Goal: Task Accomplishment & Management: Manage account settings

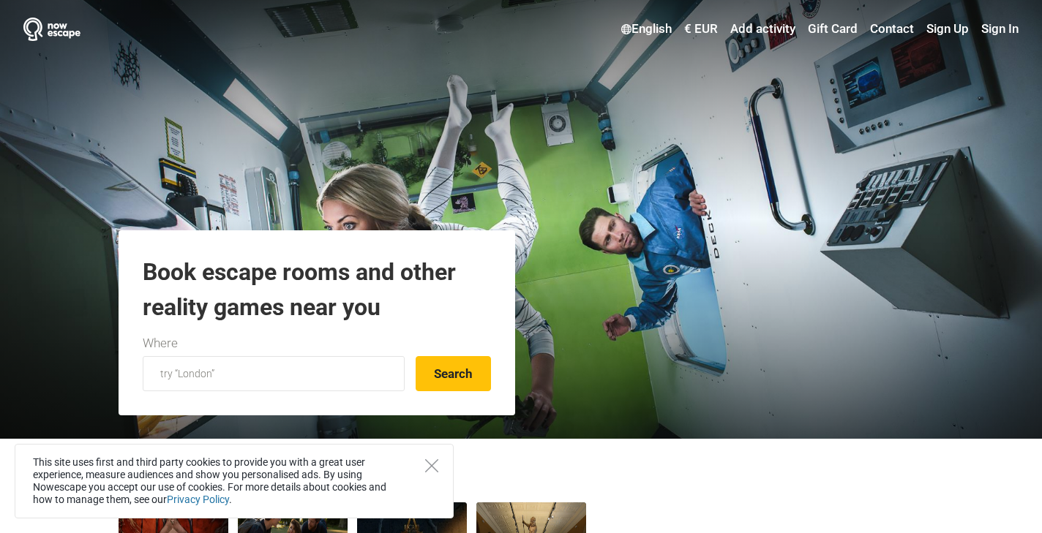
click at [1007, 29] on link "Sign In" at bounding box center [997, 29] width 41 height 26
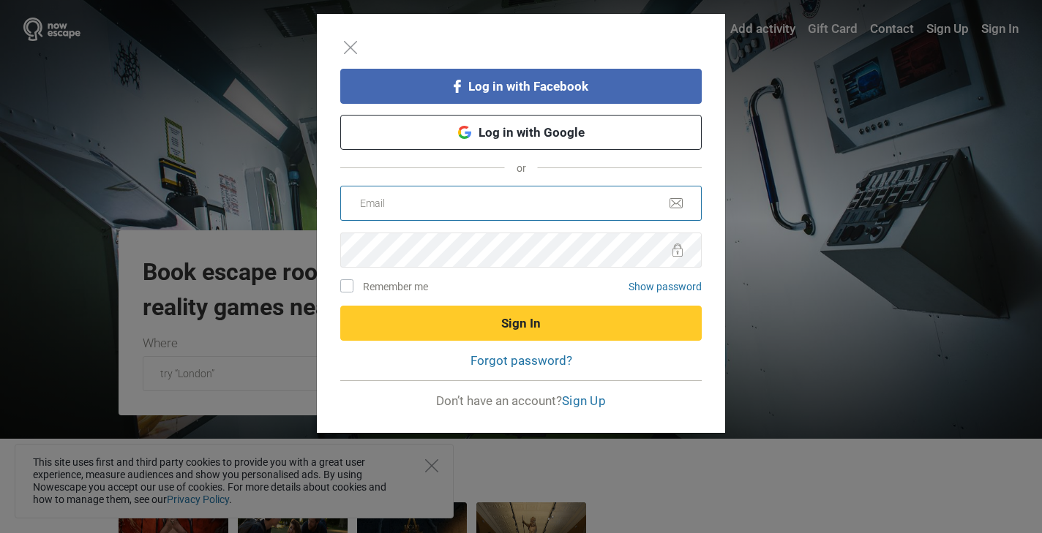
type input "info@lockup.ee"
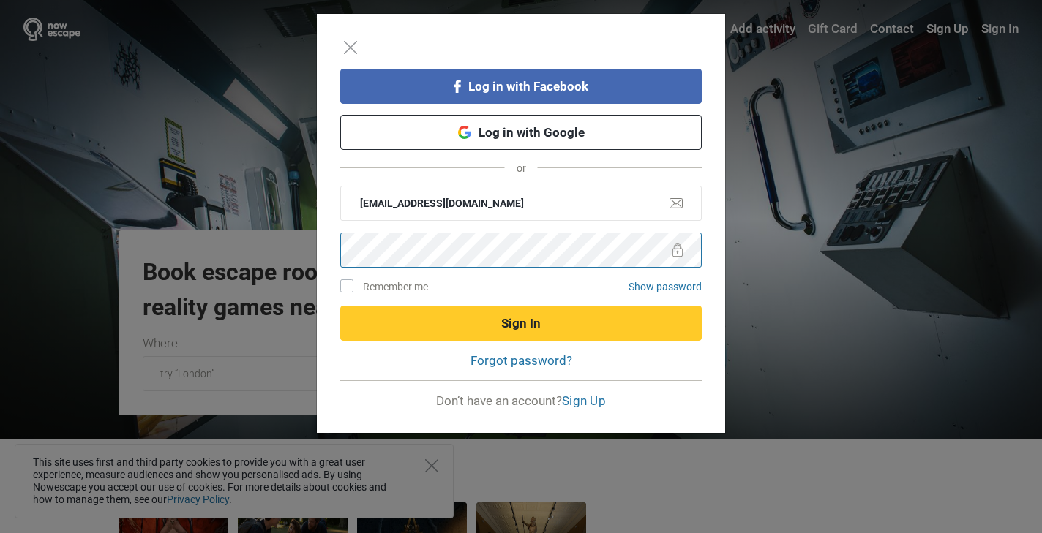
click at [521, 323] on button "Sign In" at bounding box center [520, 323] width 361 height 35
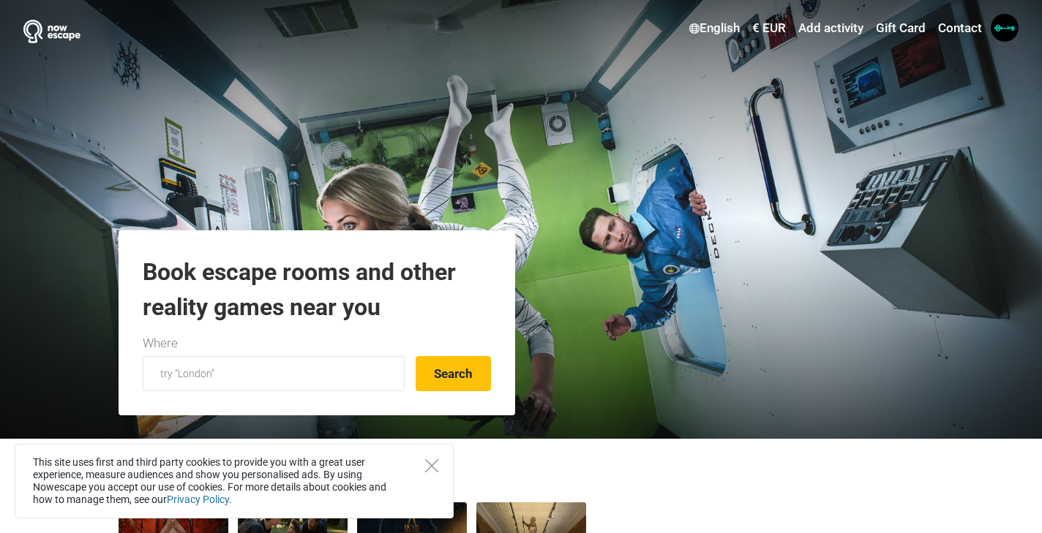
click at [1004, 32] on span at bounding box center [1005, 28] width 28 height 28
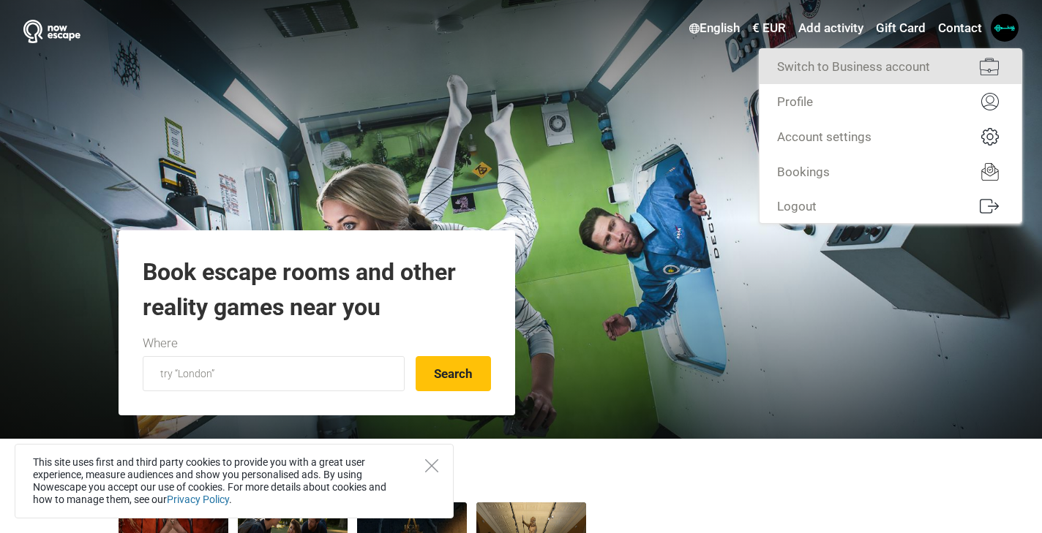
click at [880, 68] on link "Switch to Business account" at bounding box center [890, 66] width 262 height 35
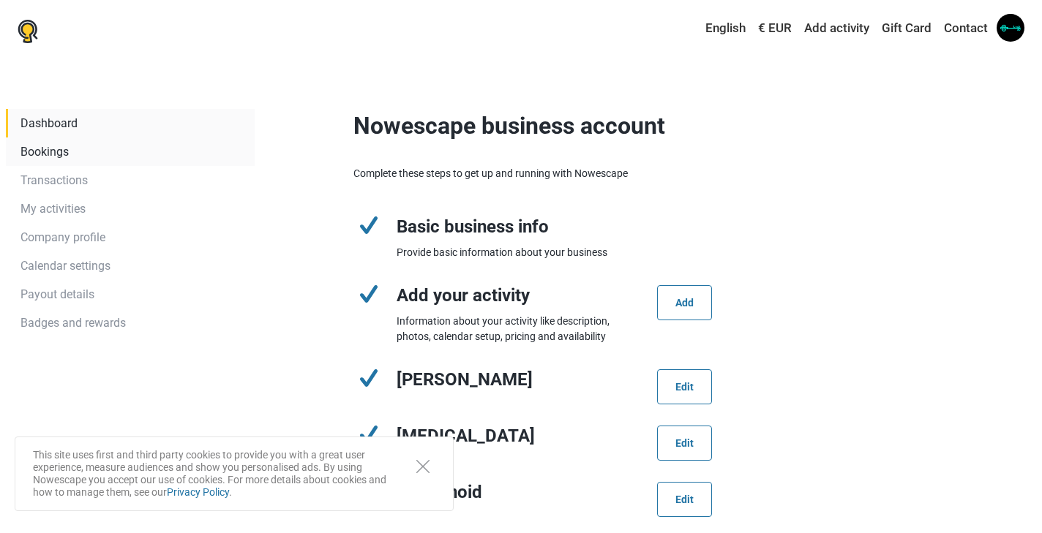
click at [48, 152] on link "Bookings" at bounding box center [130, 152] width 249 height 29
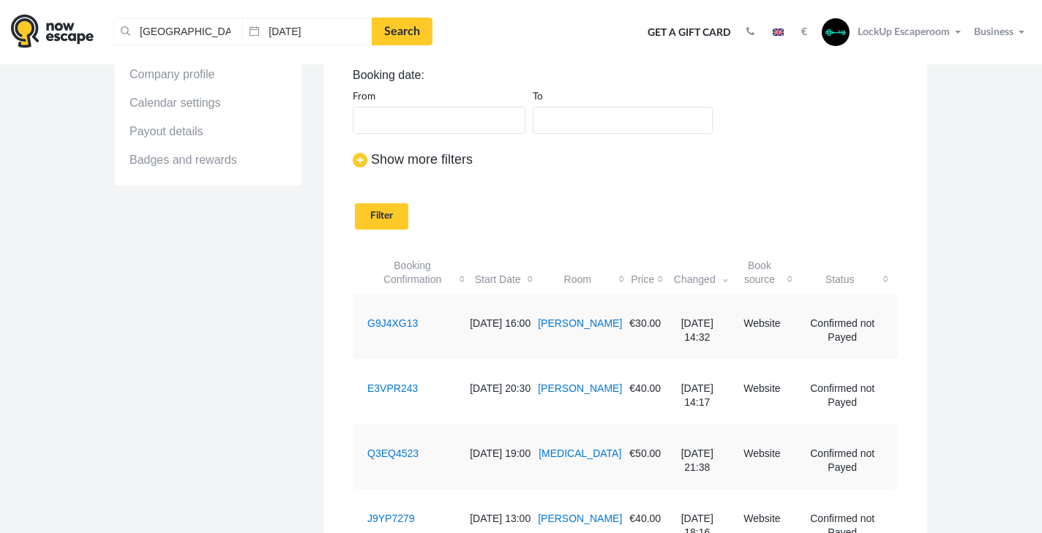
scroll to position [197, 0]
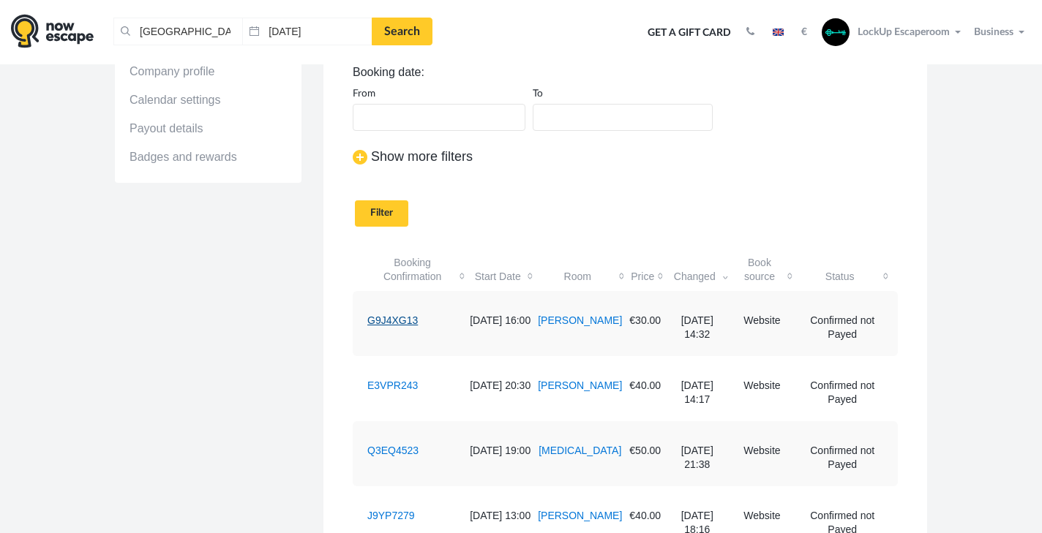
click at [390, 317] on link "G9J4XG13" at bounding box center [392, 321] width 50 height 12
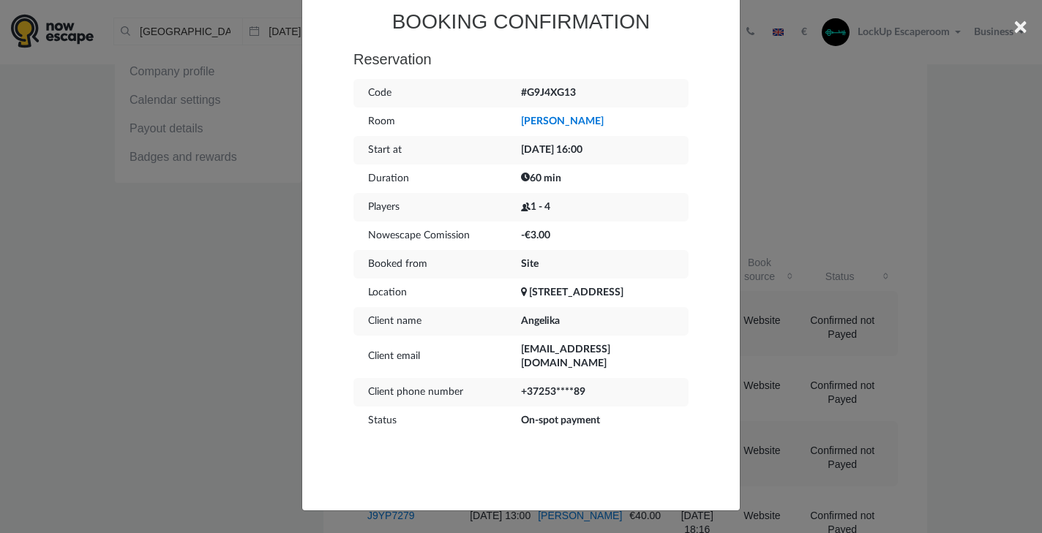
scroll to position [105, 0]
click at [567, 395] on td "+37253****89" at bounding box center [605, 393] width 168 height 29
drag, startPoint x: 618, startPoint y: 391, endPoint x: 512, endPoint y: 399, distance: 106.3
click at [512, 399] on tr "Client phone number +37253****89" at bounding box center [520, 393] width 335 height 29
click at [683, 328] on td "Angelika" at bounding box center [605, 322] width 168 height 29
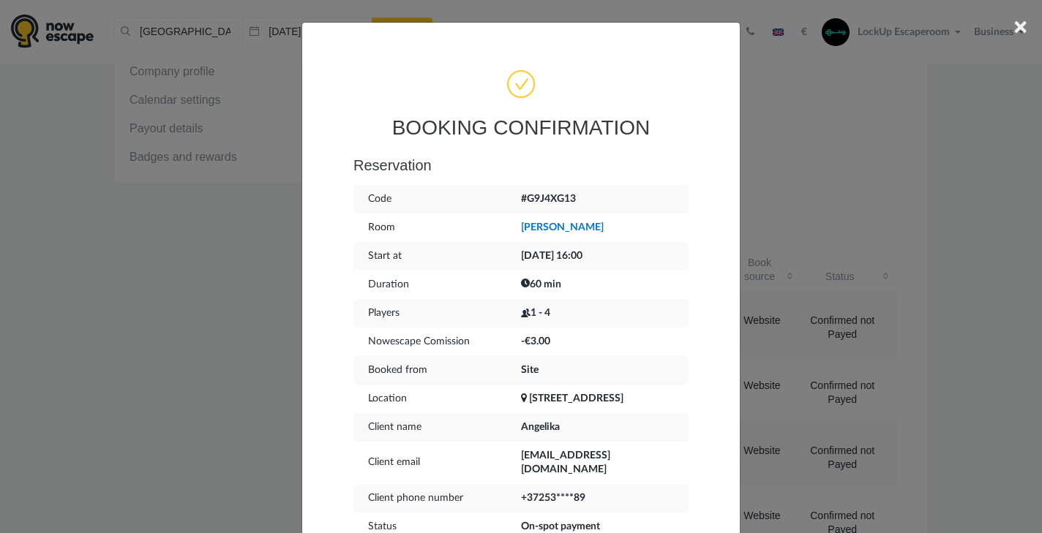
scroll to position [0, 0]
click at [520, 86] on img at bounding box center [521, 84] width 32 height 31
click at [891, 204] on div "× BOOKING CONFIRMATION Reservation Code #G9J4XG13 Room Sherlock Holmes Start at…" at bounding box center [521, 266] width 1042 height 533
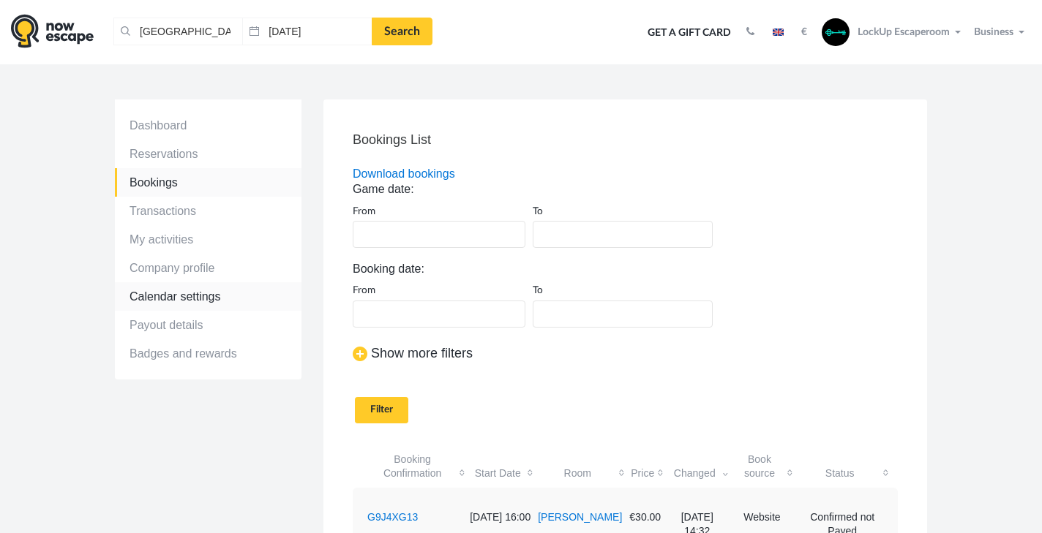
click at [188, 299] on link "Calendar settings" at bounding box center [208, 296] width 187 height 29
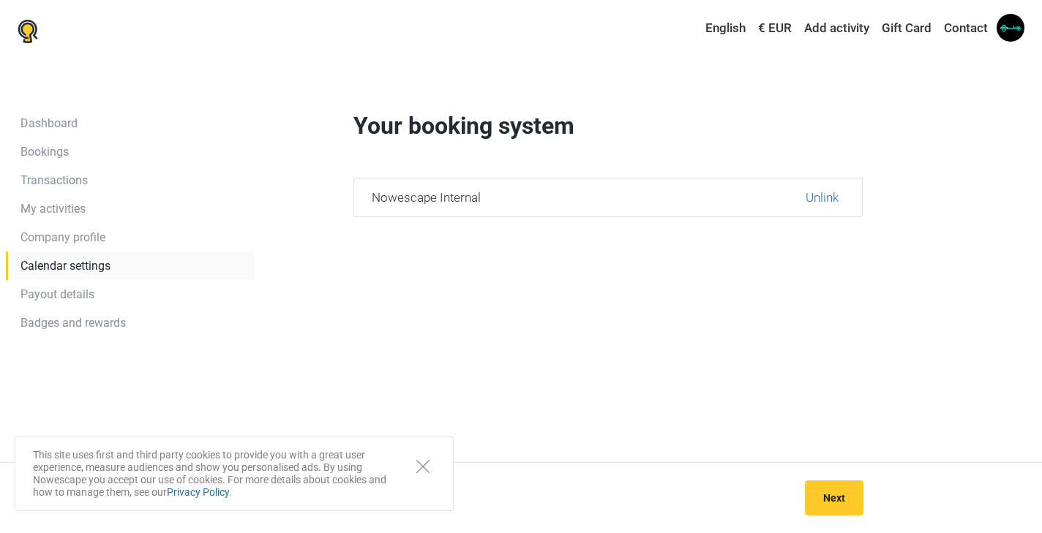
click at [1017, 25] on span at bounding box center [1010, 28] width 28 height 28
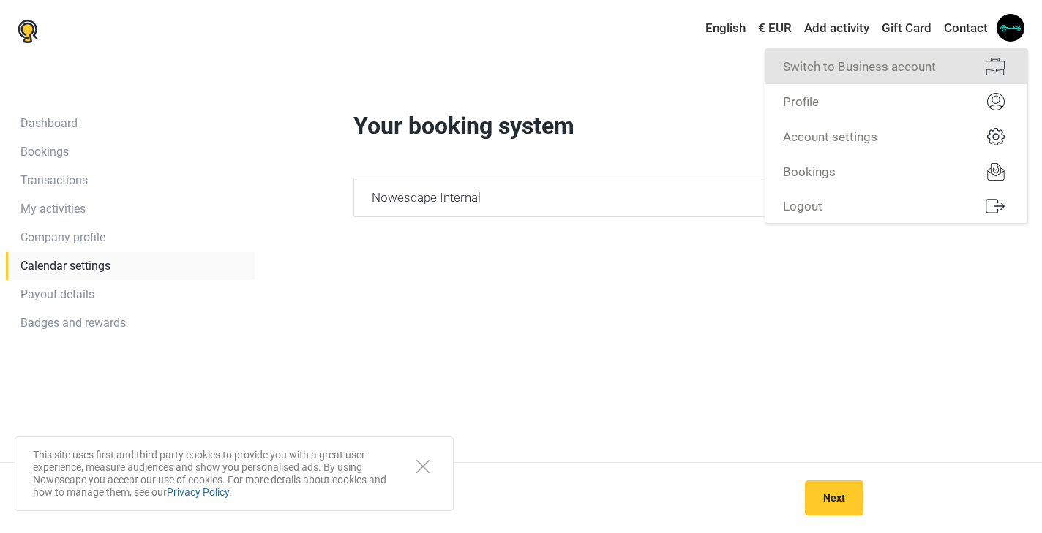
click at [892, 66] on link "Switch to Business account" at bounding box center [896, 66] width 262 height 35
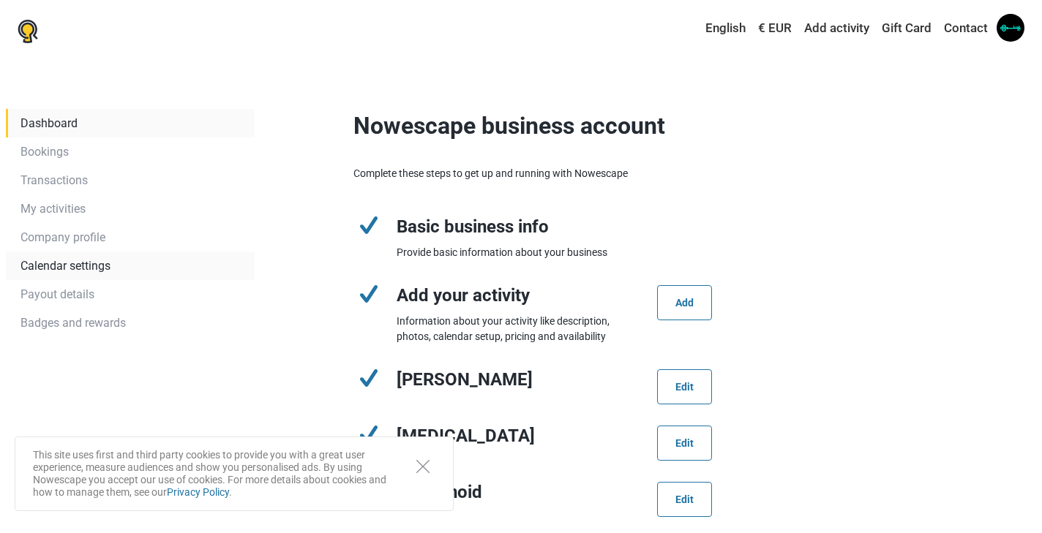
click at [83, 263] on link "Calendar settings" at bounding box center [130, 266] width 249 height 29
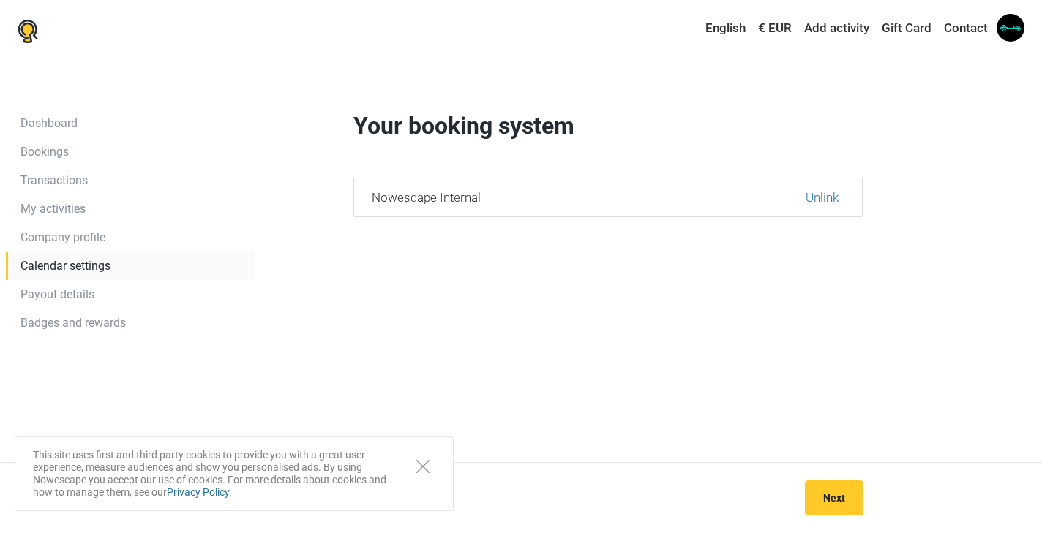
click at [1005, 34] on span at bounding box center [1010, 28] width 28 height 28
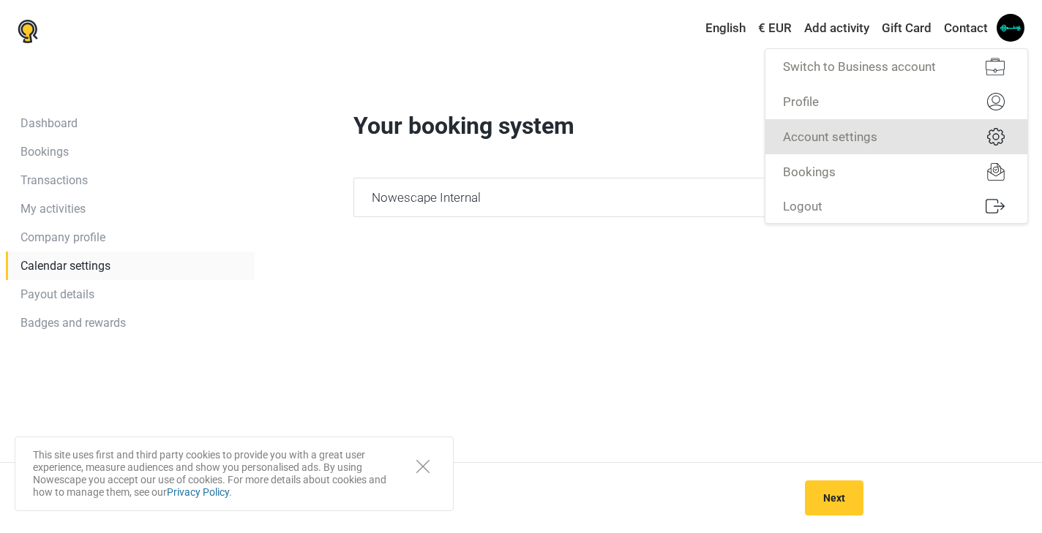
click at [935, 125] on link "Account settings" at bounding box center [896, 136] width 262 height 35
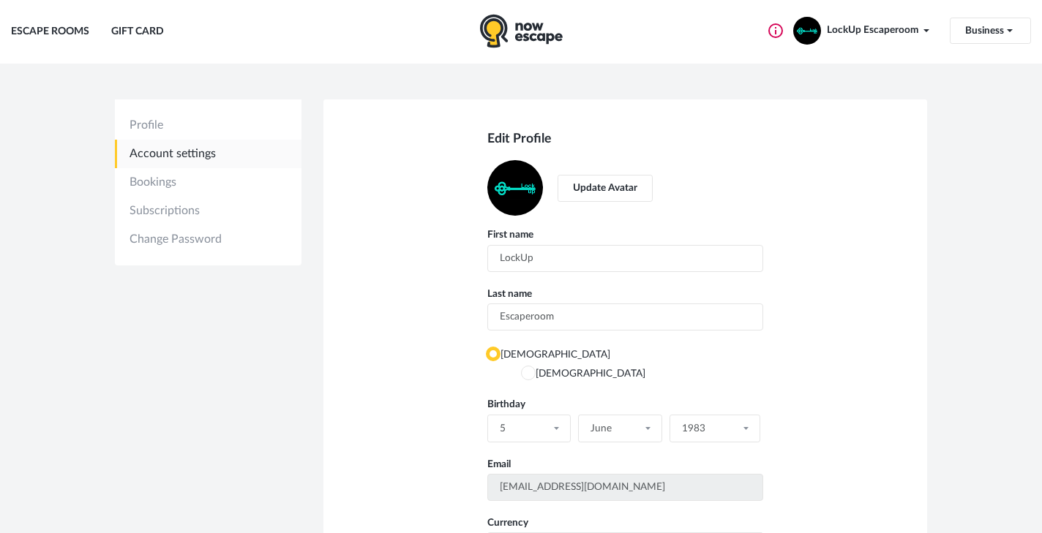
type input "[PHONE_NUMBER]"
click at [165, 127] on link "Profile" at bounding box center [208, 125] width 187 height 29
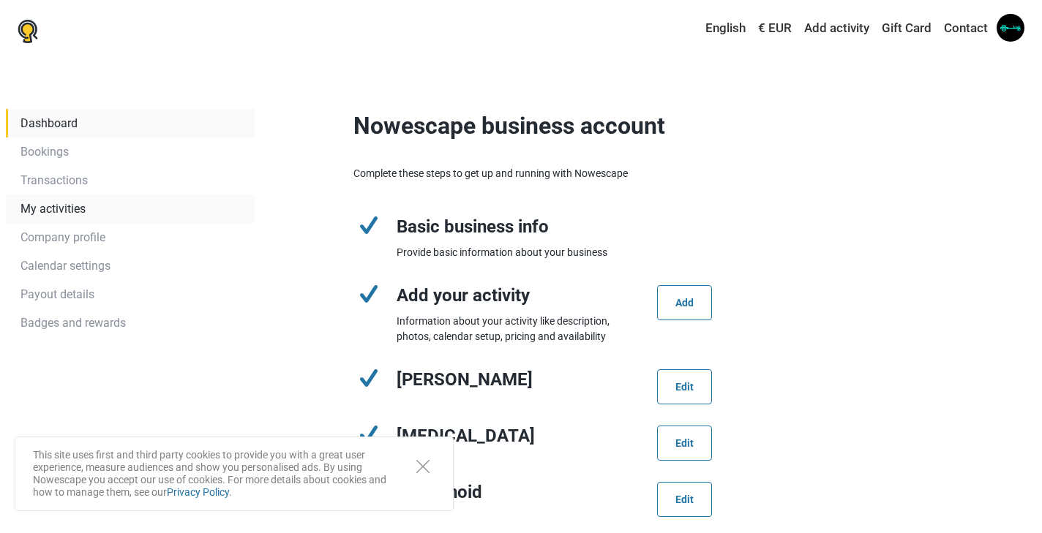
click at [72, 209] on link "My activities" at bounding box center [130, 209] width 249 height 29
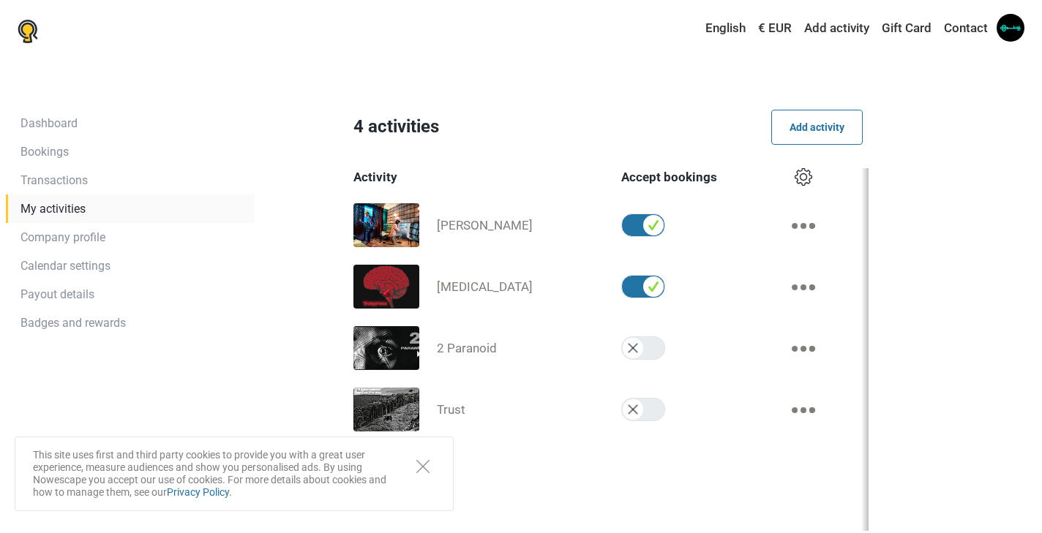
drag, startPoint x: 640, startPoint y: 352, endPoint x: 645, endPoint y: 361, distance: 10.5
click at [640, 352] on label at bounding box center [644, 348] width 47 height 23
click at [622, 337] on input "checkbox" at bounding box center [621, 337] width 1 height 1
checkbox input "true"
click at [638, 411] on label at bounding box center [644, 409] width 47 height 23
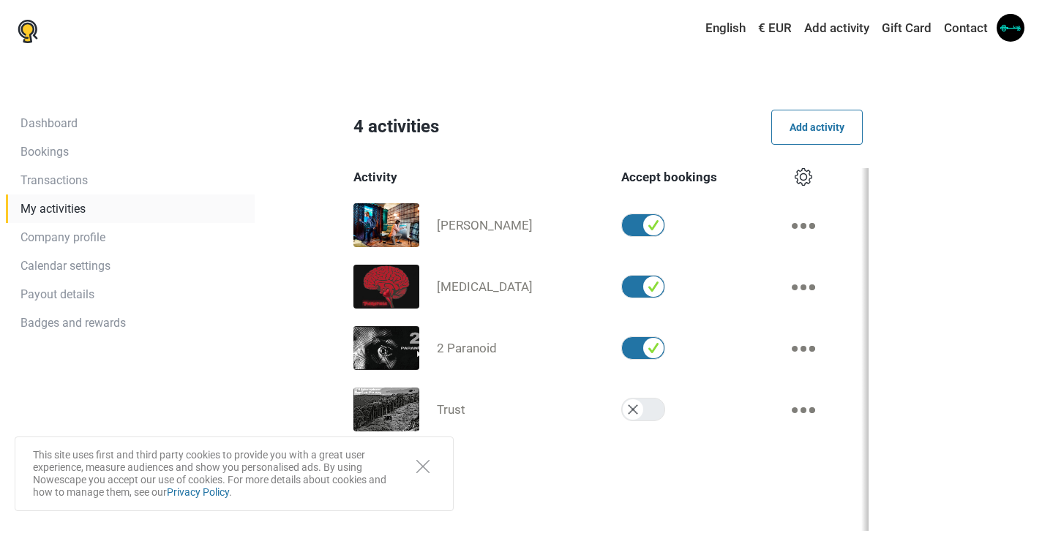
click at [622, 399] on input "checkbox" at bounding box center [621, 398] width 1 height 1
checkbox input "true"
click at [457, 345] on span "2 Paranoid" at bounding box center [467, 348] width 60 height 15
click at [451, 409] on span "Trust" at bounding box center [451, 409] width 29 height 15
click at [471, 285] on span "[MEDICAL_DATA]" at bounding box center [485, 286] width 96 height 15
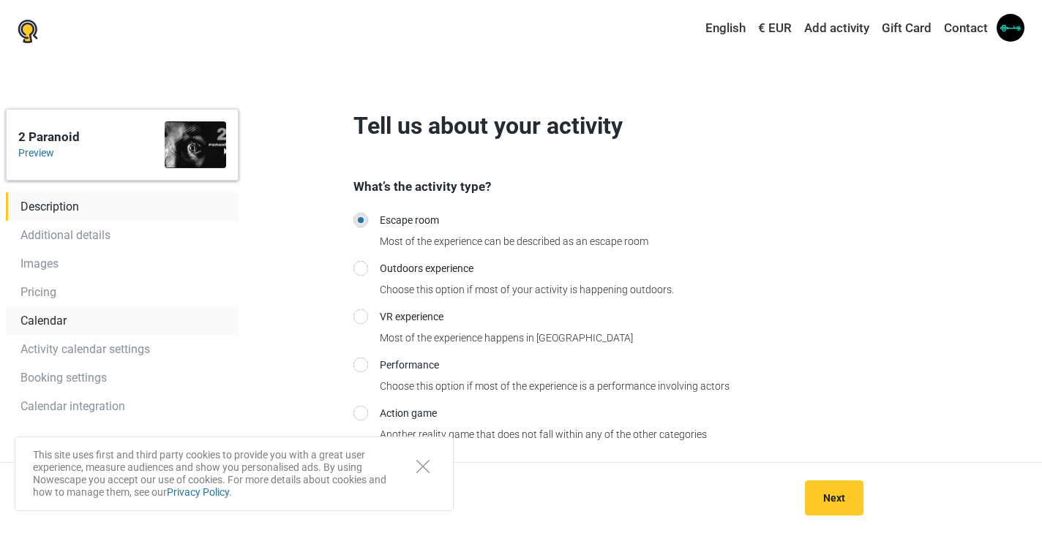
click at [52, 320] on link "Calendar" at bounding box center [122, 321] width 233 height 29
click at [51, 324] on link "Calendar" at bounding box center [122, 321] width 233 height 29
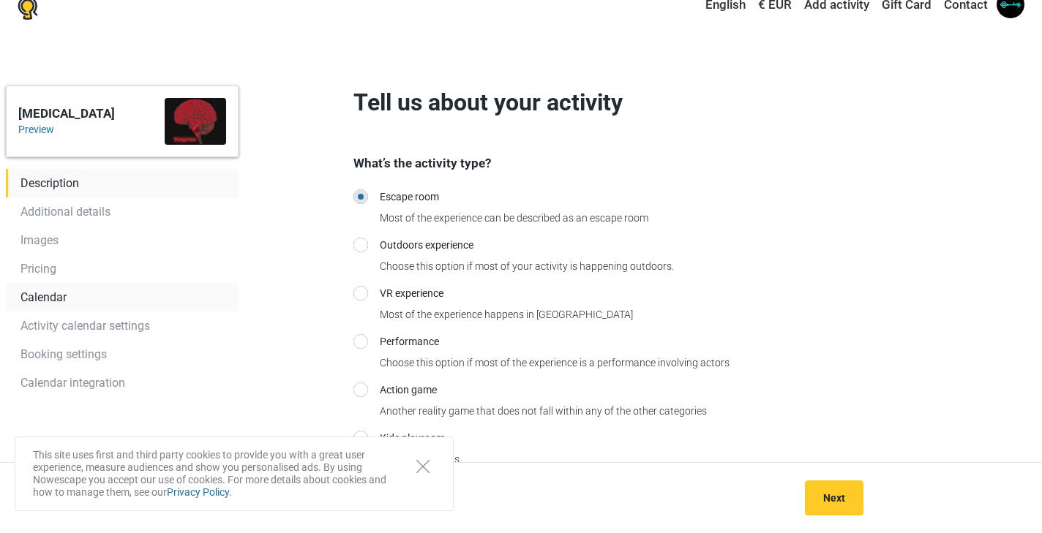
scroll to position [20, 0]
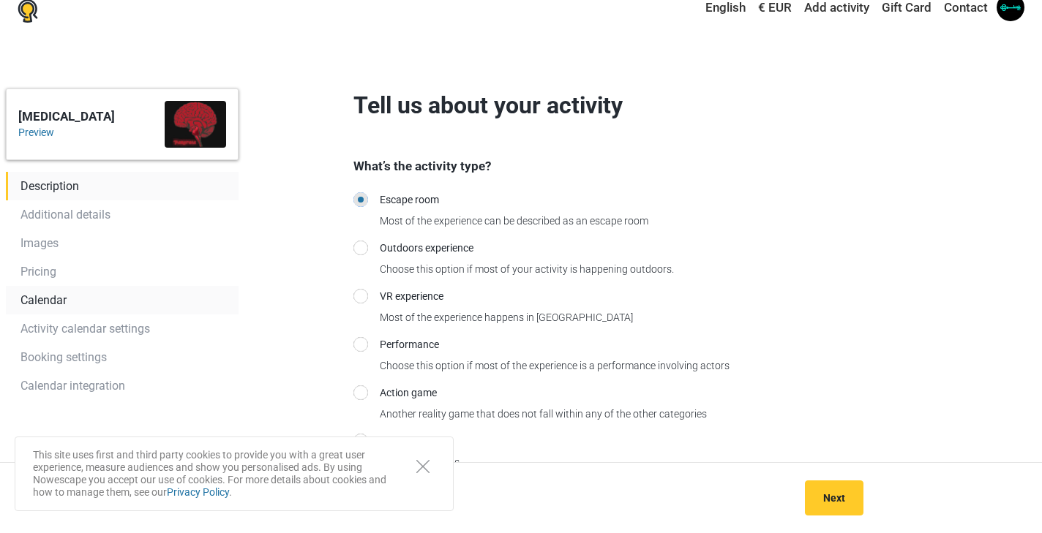
click at [56, 303] on link "Calendar" at bounding box center [122, 300] width 233 height 29
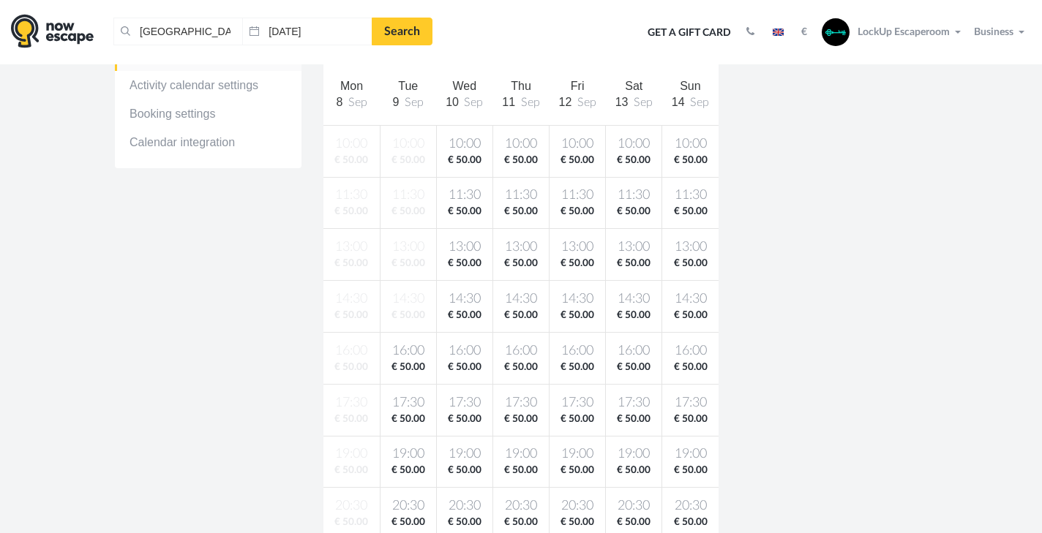
scroll to position [316, 0]
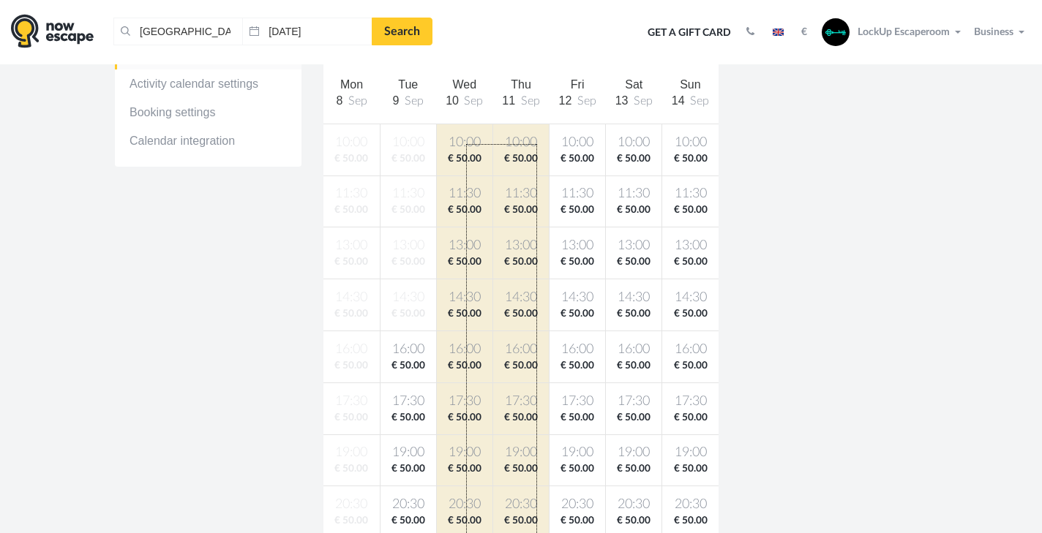
drag, startPoint x: 466, startPoint y: 144, endPoint x: 624, endPoint y: 458, distance: 351.4
click at [538, 533] on html "[GEOGRAPHIC_DATA], [GEOGRAPHIC_DATA] Clear all [GEOGRAPHIC_DATA], [GEOGRAPHIC_D…" at bounding box center [521, 439] width 1042 height 1511
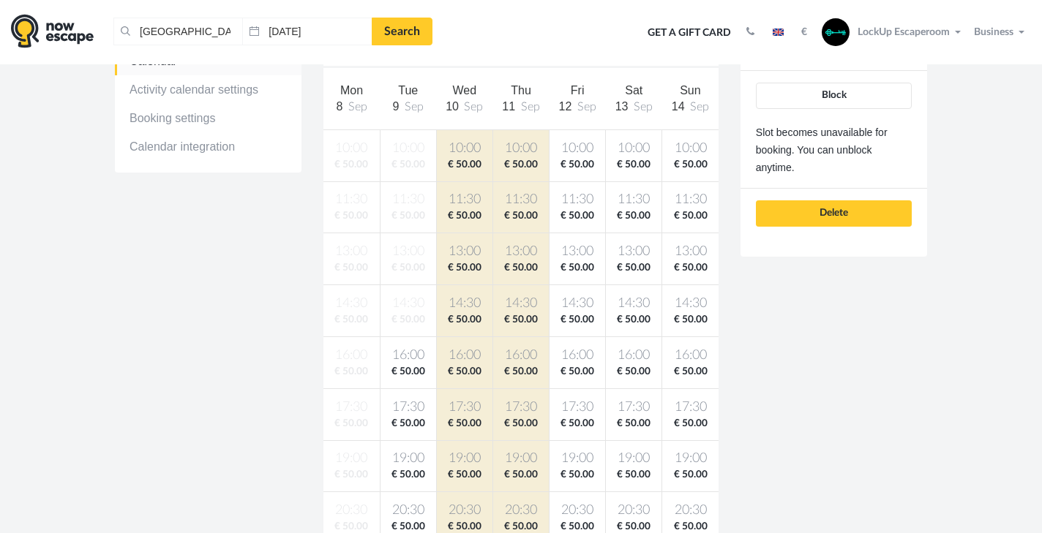
scroll to position [298, 0]
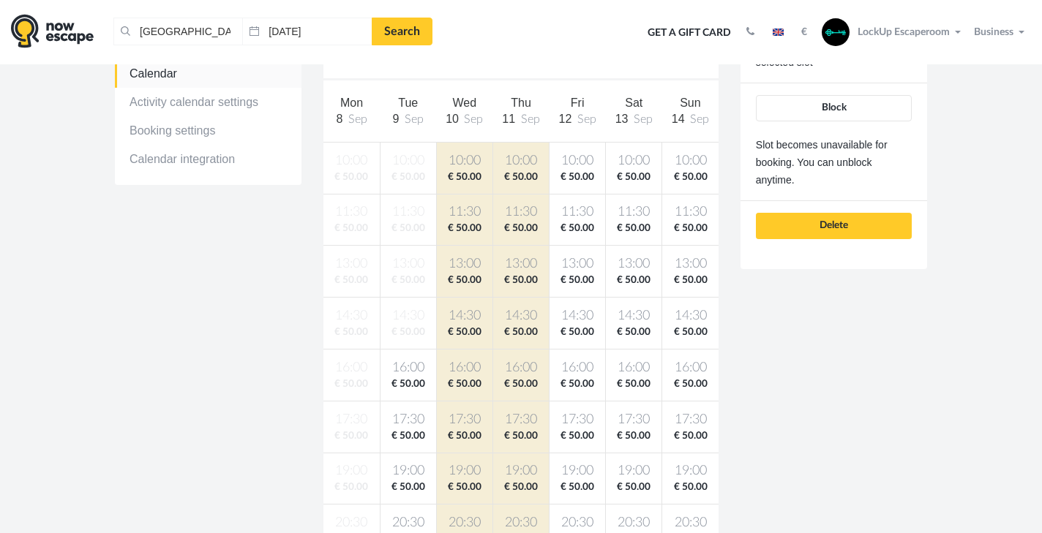
drag, startPoint x: 868, startPoint y: 110, endPoint x: 678, endPoint y: 247, distance: 233.3
click at [868, 110] on button "Block" at bounding box center [834, 108] width 156 height 26
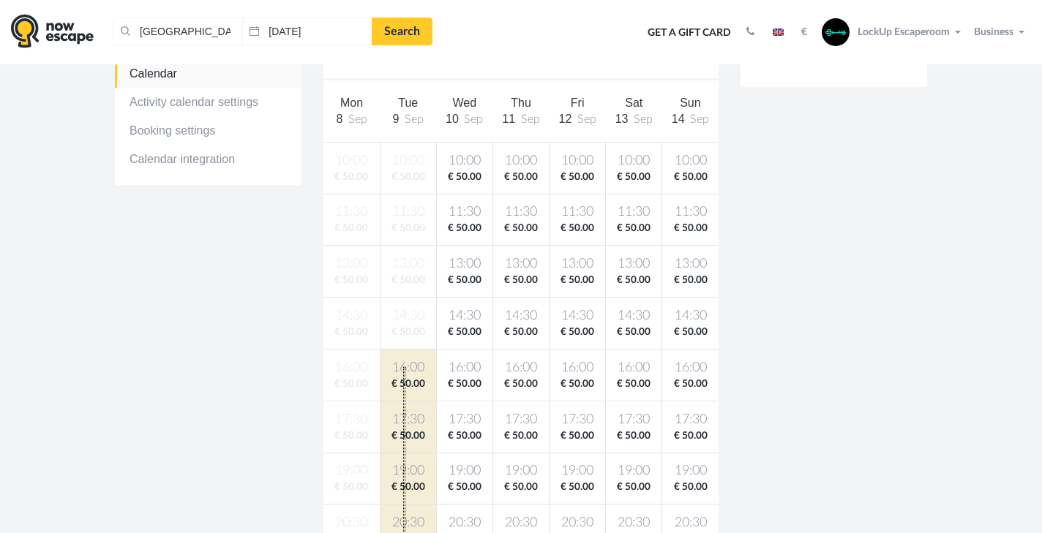
drag, startPoint x: 405, startPoint y: 416, endPoint x: 402, endPoint y: 581, distance: 165.4
click at [402, 533] on html "[GEOGRAPHIC_DATA], [GEOGRAPHIC_DATA] Clear all [GEOGRAPHIC_DATA], [GEOGRAPHIC_D…" at bounding box center [521, 457] width 1042 height 1511
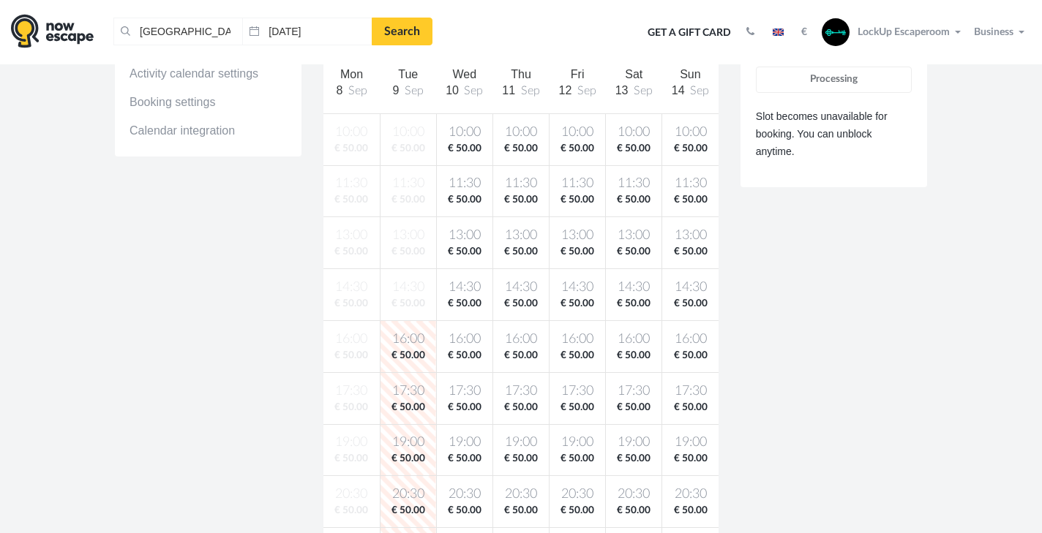
scroll to position [328, 0]
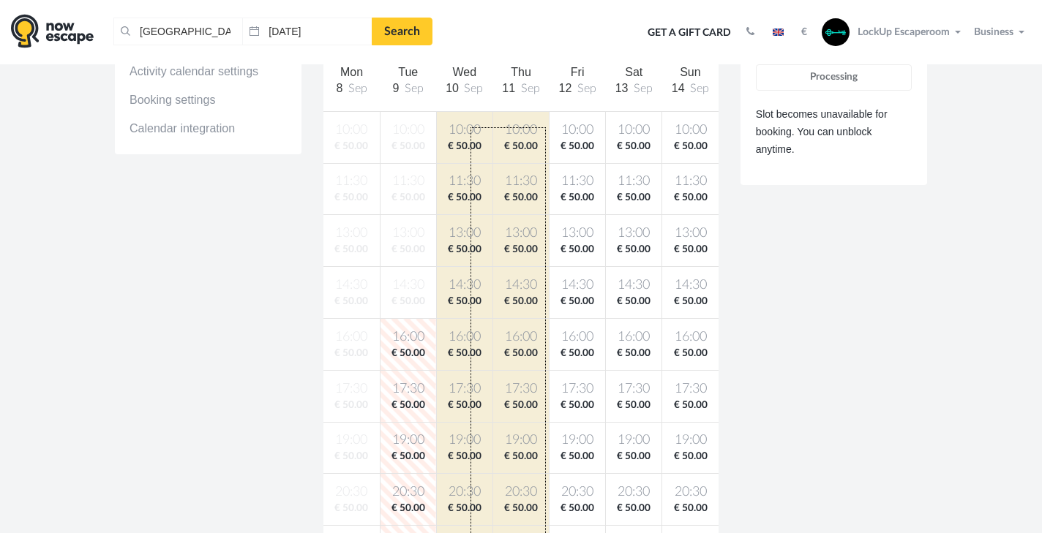
drag, startPoint x: 470, startPoint y: 127, endPoint x: 546, endPoint y: 577, distance: 456.2
click at [546, 533] on html "[GEOGRAPHIC_DATA], [GEOGRAPHIC_DATA] Clear all [GEOGRAPHIC_DATA], [GEOGRAPHIC_D…" at bounding box center [521, 427] width 1042 height 1511
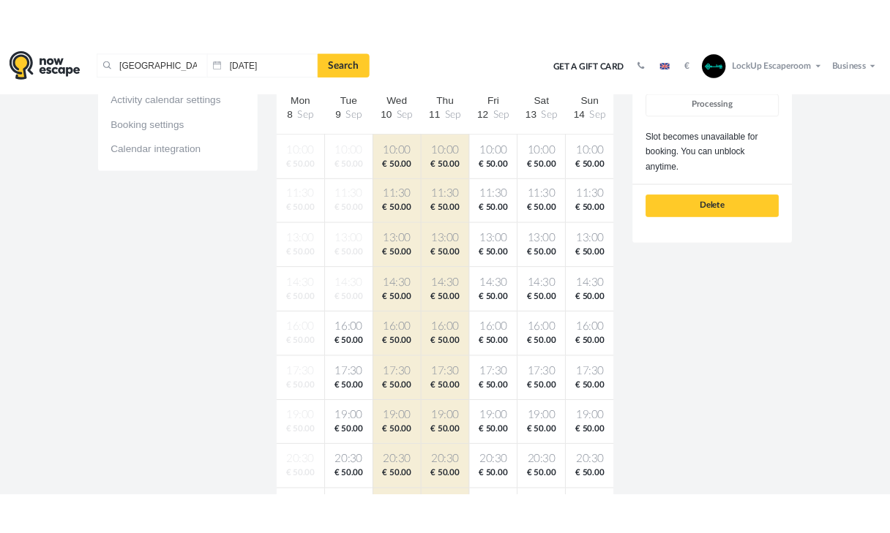
scroll to position [150, 0]
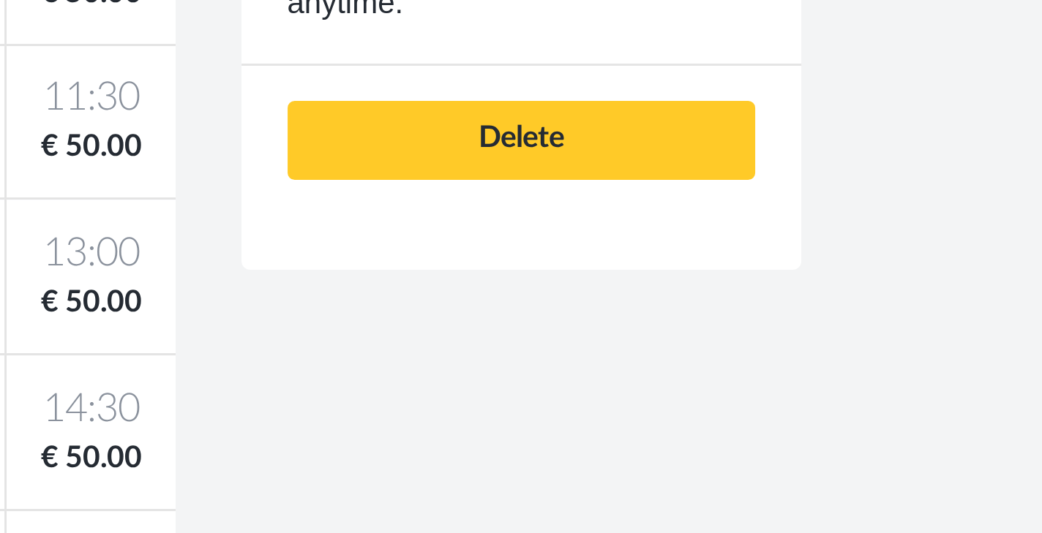
drag, startPoint x: 307, startPoint y: 78, endPoint x: 221, endPoint y: 100, distance: 89.1
click at [221, 100] on section "ROOM MANAGEMENT [MEDICAL_DATA] Description Additional details Images Pricing Ca…" at bounding box center [521, 429] width 1042 height 1031
drag, startPoint x: 221, startPoint y: 100, endPoint x: 205, endPoint y: 124, distance: 28.4
click at [205, 124] on div "[MEDICAL_DATA] Description Additional details Images Pricing Calendar Activity …" at bounding box center [521, 476] width 834 height 939
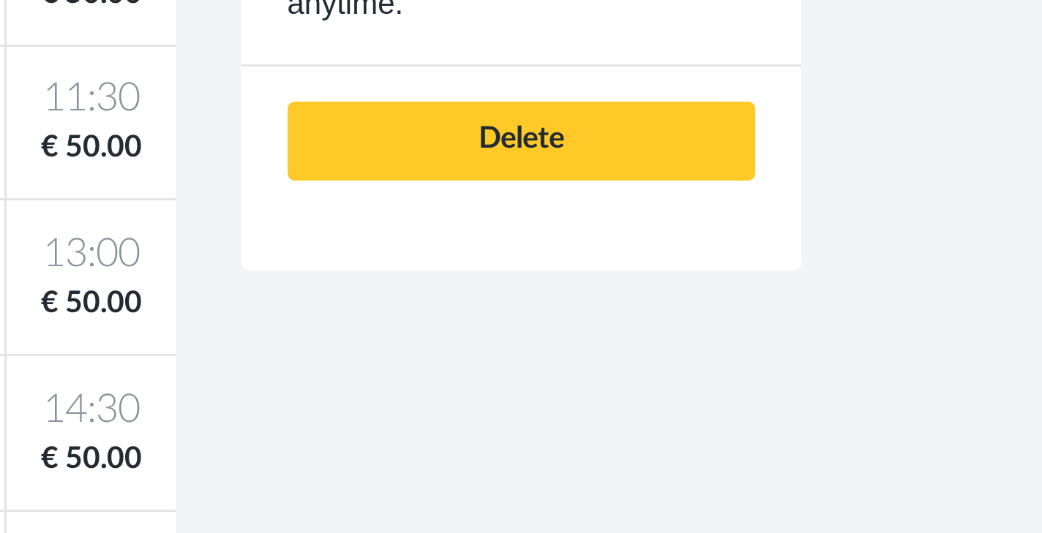
click at [729, 118] on div "Availability Pricing Book with no details Quick book without customer details. …" at bounding box center [833, 229] width 208 height 445
drag, startPoint x: 181, startPoint y: 124, endPoint x: 103, endPoint y: 124, distance: 77.5
click at [104, 124] on div "[MEDICAL_DATA] Description Additional details Images Pricing Calendar Activity …" at bounding box center [521, 476] width 834 height 939
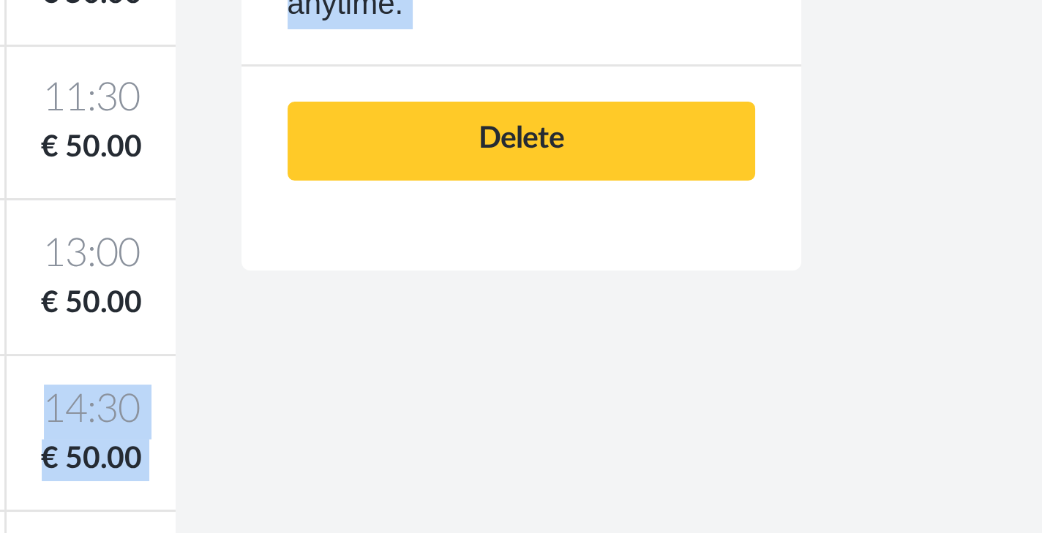
drag, startPoint x: 103, startPoint y: 124, endPoint x: 0, endPoint y: 125, distance: 103.2
click at [104, 125] on div "[MEDICAL_DATA] Description Additional details Images Pricing Calendar Activity …" at bounding box center [521, 476] width 834 height 939
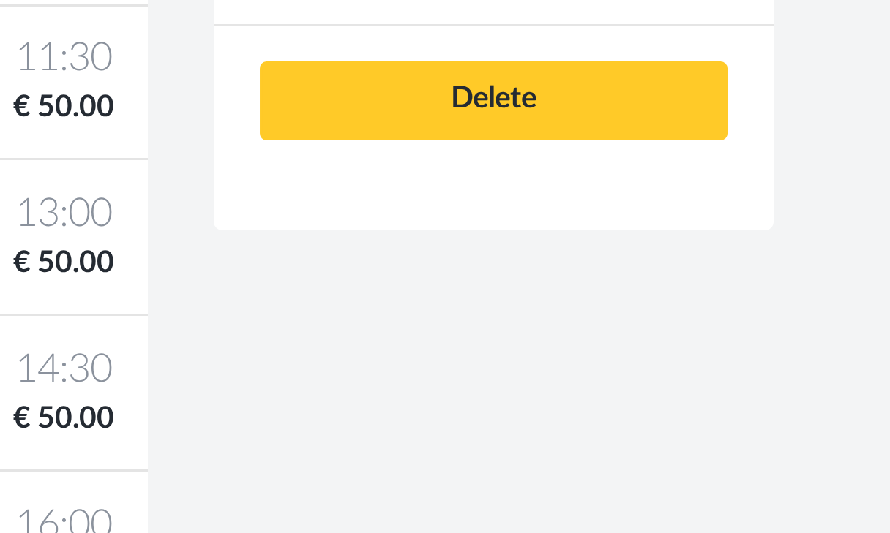
click at [151, 140] on div "[MEDICAL_DATA] Description Additional details Images Pricing Calendar Activity …" at bounding box center [445, 476] width 834 height 939
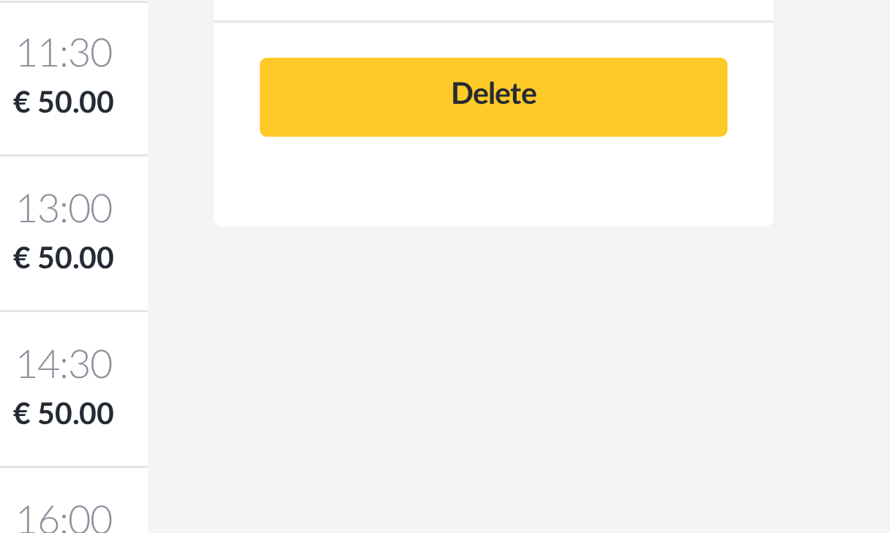
click at [198, 109] on div "[MEDICAL_DATA] Description Additional details Images Pricing Calendar Activity …" at bounding box center [445, 476] width 834 height 939
drag, startPoint x: 198, startPoint y: 109, endPoint x: 154, endPoint y: 109, distance: 44.6
click at [154, 109] on div "[MEDICAL_DATA] Description Additional details Images Pricing Calendar Activity …" at bounding box center [445, 476] width 834 height 939
drag, startPoint x: 83, startPoint y: 124, endPoint x: 64, endPoint y: 125, distance: 19.1
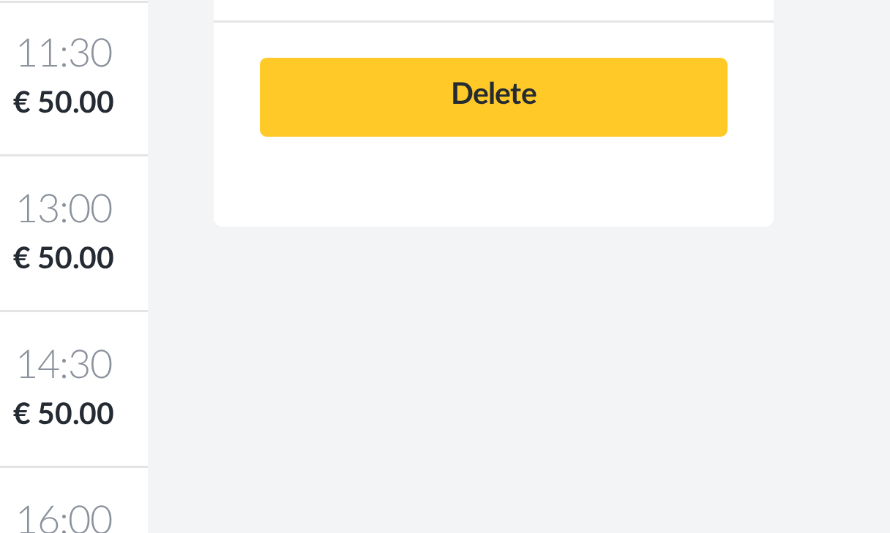
click at [64, 125] on div "[MEDICAL_DATA] Description Additional details Images Pricing Calendar Activity …" at bounding box center [445, 476] width 834 height 939
drag, startPoint x: 117, startPoint y: 84, endPoint x: 79, endPoint y: 111, distance: 46.7
click at [79, 111] on div "[MEDICAL_DATA] Description Additional details Images Pricing Calendar Activity …" at bounding box center [445, 476] width 834 height 939
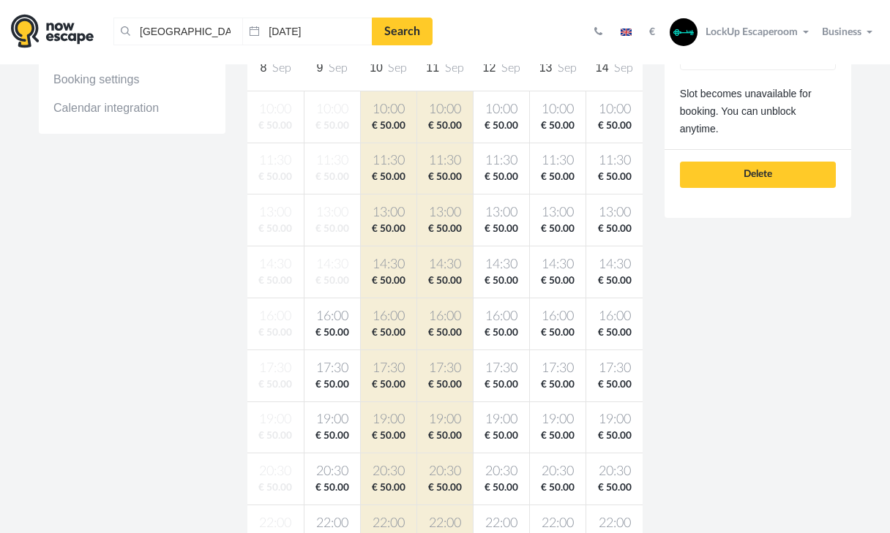
scroll to position [349, 1]
click at [756, 407] on div "[MEDICAL_DATA] Description Additional details Images Pricing Calendar Activity …" at bounding box center [445, 277] width 834 height 939
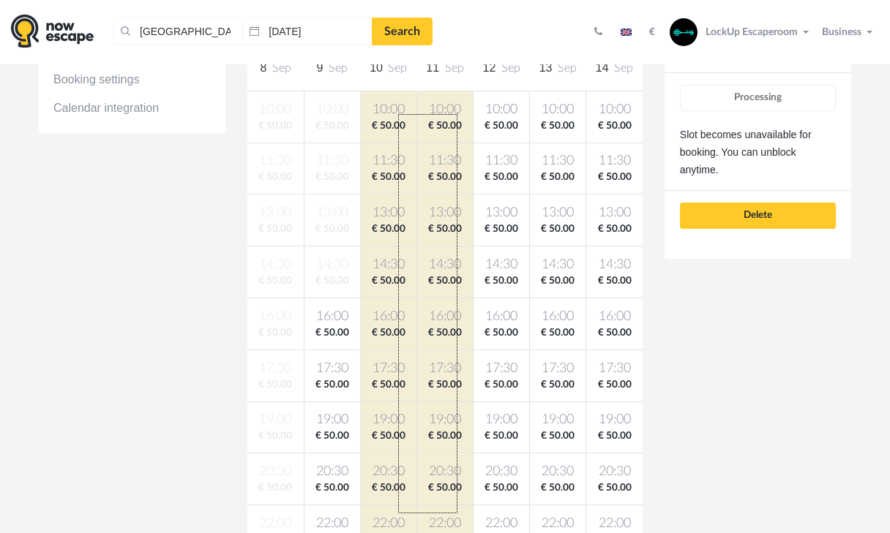
scroll to position [347, 0]
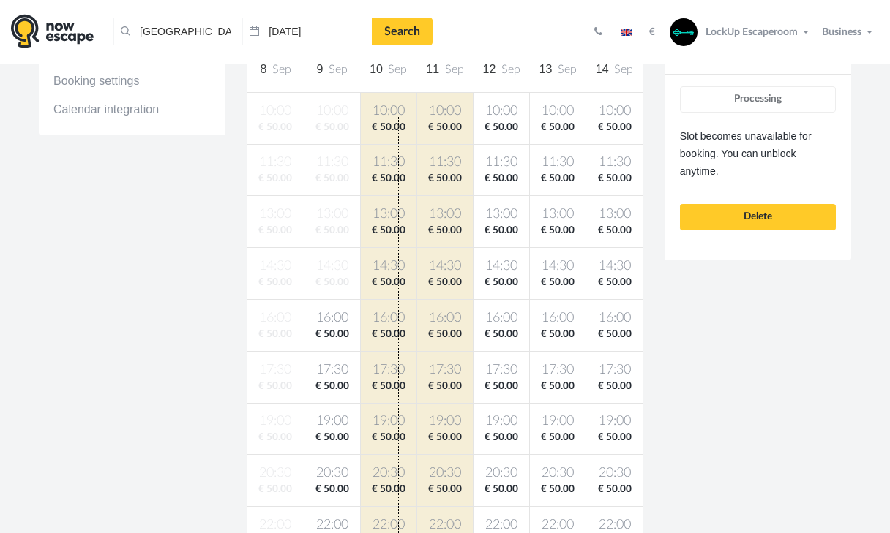
drag, startPoint x: 398, startPoint y: 114, endPoint x: 463, endPoint y: 542, distance: 432.9
click at [463, 533] on html "[GEOGRAPHIC_DATA], [GEOGRAPHIC_DATA] Clear all [GEOGRAPHIC_DATA], [GEOGRAPHIC_D…" at bounding box center [445, 455] width 890 height 1604
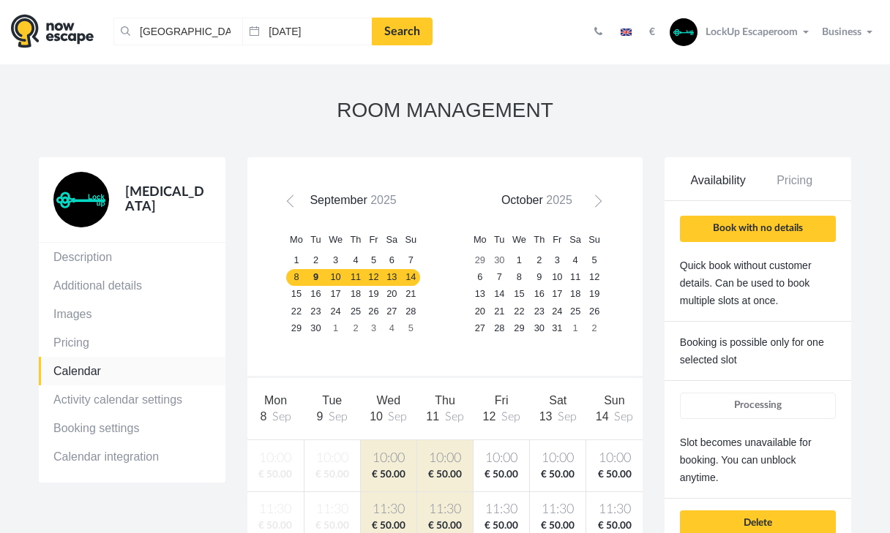
scroll to position [0, 0]
click at [77, 369] on link "Calendar" at bounding box center [132, 371] width 187 height 29
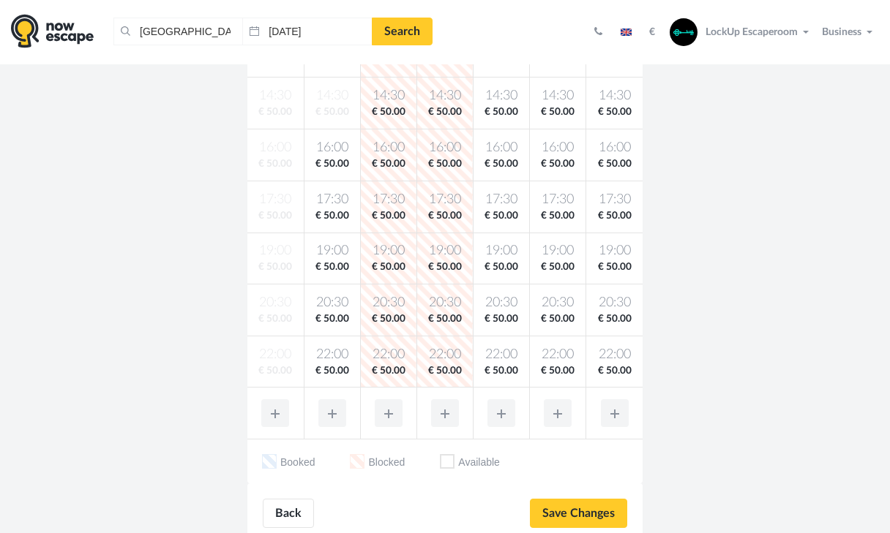
scroll to position [519, 0]
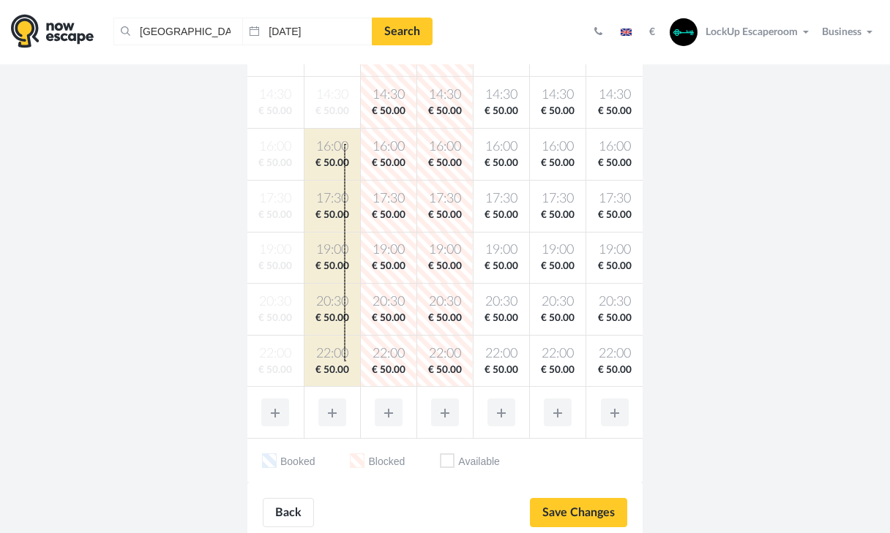
drag, startPoint x: 341, startPoint y: 211, endPoint x: 527, endPoint y: 312, distance: 212.1
click at [344, 361] on tbody "10:00 € 50.00 10:00 € 50.00 10:00 € 50.00 10:00 € 50.00 10:00 € 50.00 10:00 € 5…" at bounding box center [444, 154] width 395 height 466
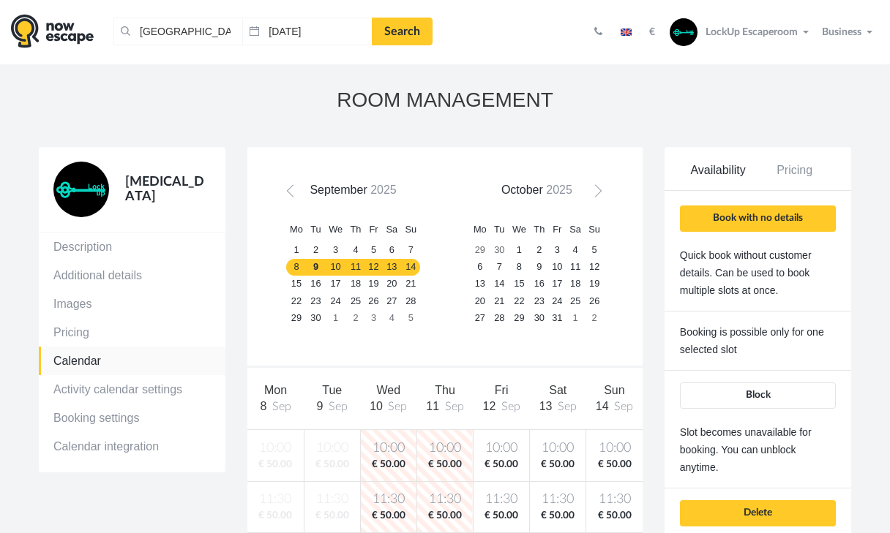
scroll to position [16, 0]
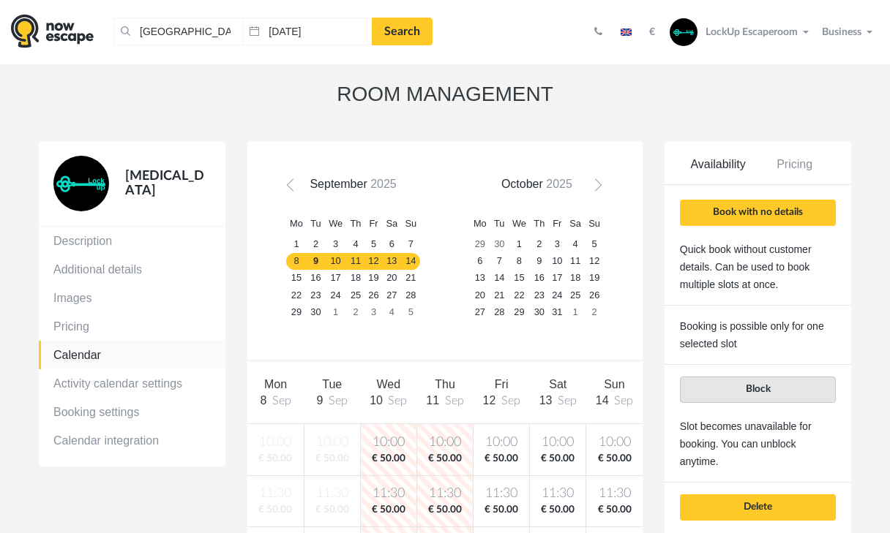
click at [763, 391] on span "Block" at bounding box center [757, 389] width 25 height 10
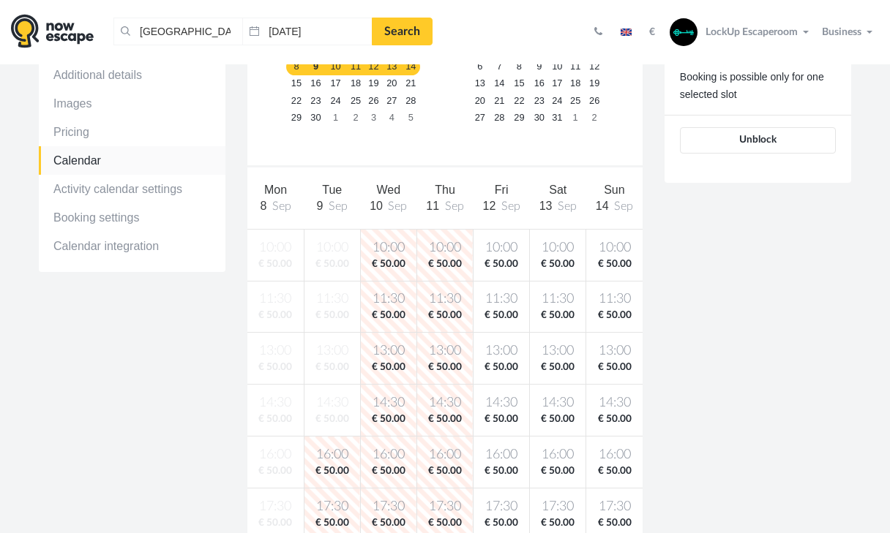
scroll to position [214, 0]
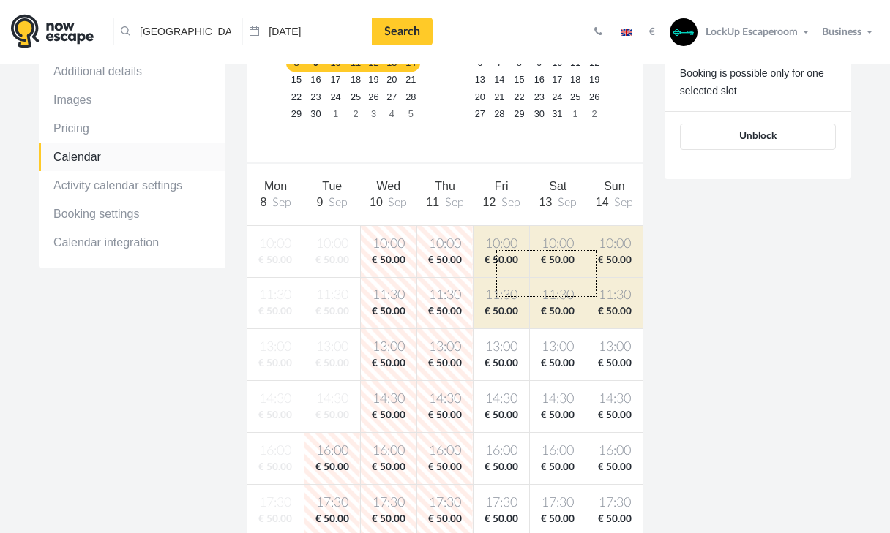
drag, startPoint x: 496, startPoint y: 250, endPoint x: 622, endPoint y: 288, distance: 131.2
click at [597, 296] on tbody "10:00 € 50.00 10:00 € 50.00 10:00 € 50.00 10:00 € 50.00 10:00 € 50.00 10:00 € 5…" at bounding box center [444, 458] width 395 height 466
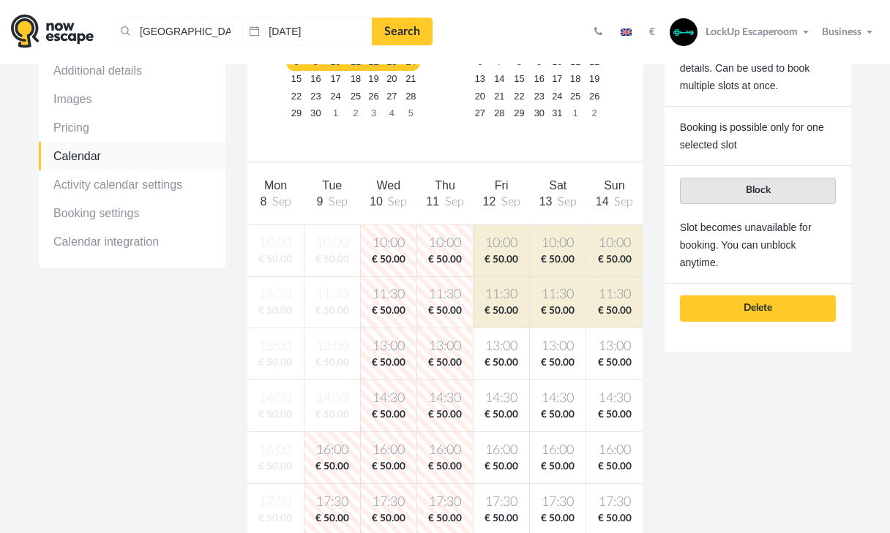
click at [756, 189] on span "Block" at bounding box center [757, 190] width 25 height 10
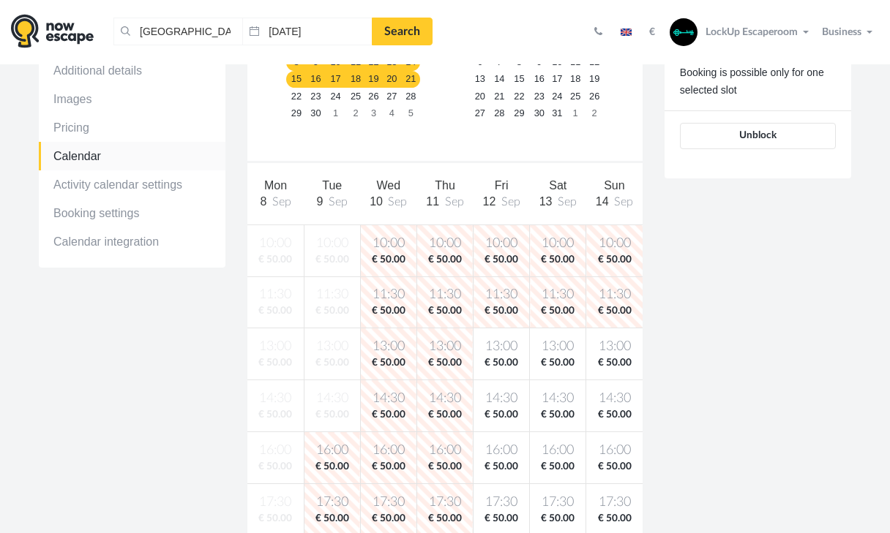
click at [288, 78] on link "15" at bounding box center [296, 79] width 20 height 17
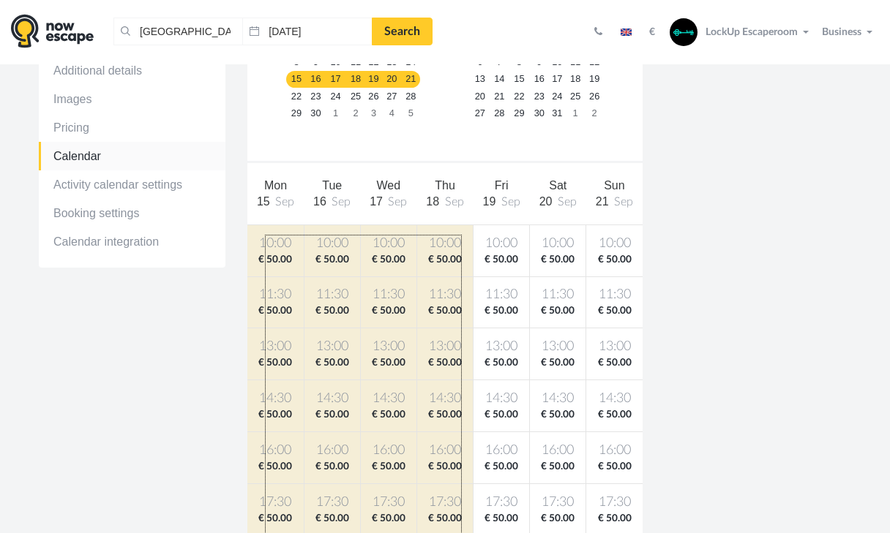
drag, startPoint x: 265, startPoint y: 235, endPoint x: 462, endPoint y: 581, distance: 398.1
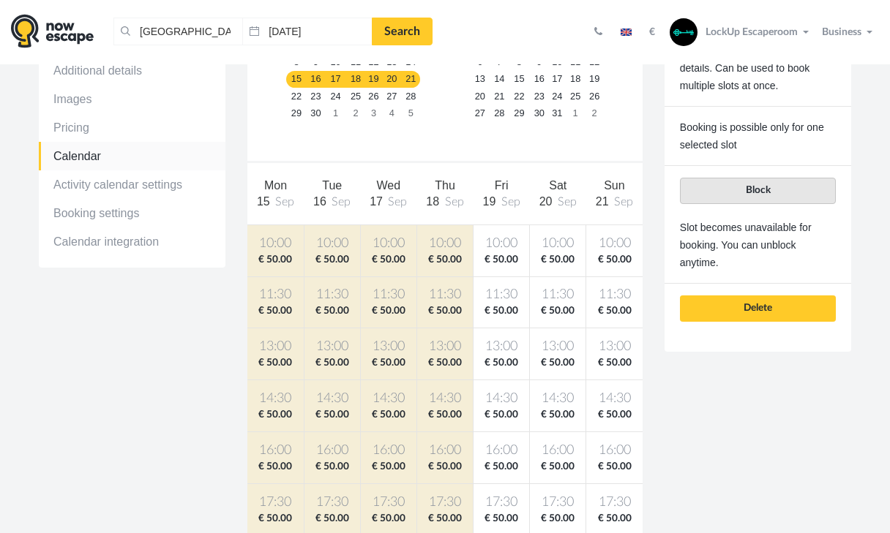
click at [776, 184] on button "Block" at bounding box center [758, 191] width 156 height 26
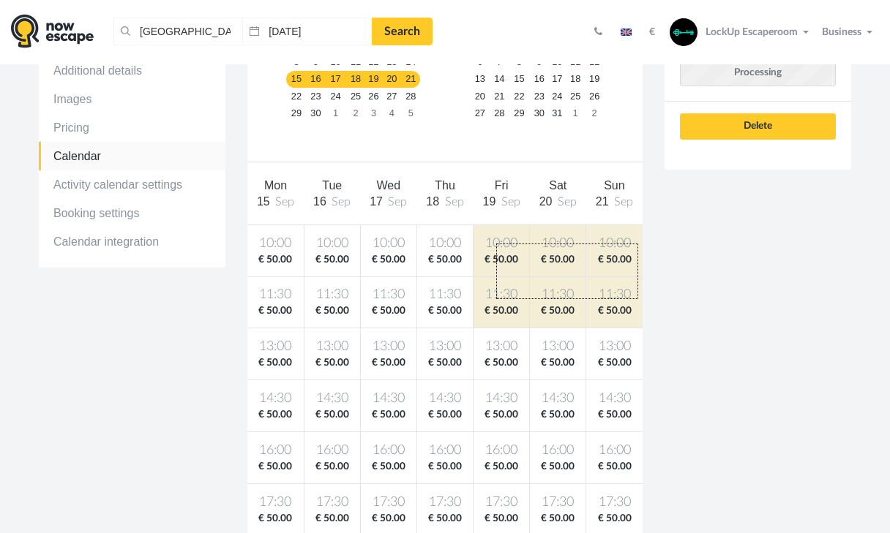
drag, startPoint x: 564, startPoint y: 252, endPoint x: 699, endPoint y: 181, distance: 153.2
click at [639, 298] on tbody "10:00 € 50.00 10:00 € 50.00 10:00 € 50.00 10:00 € 50.00 10:00 € 50.00 10:00 € 5…" at bounding box center [444, 458] width 395 height 466
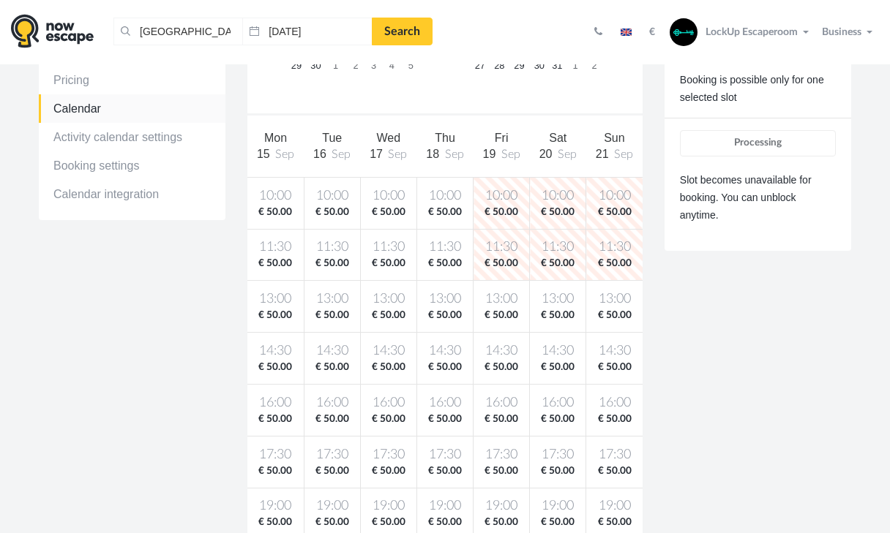
scroll to position [261, 0]
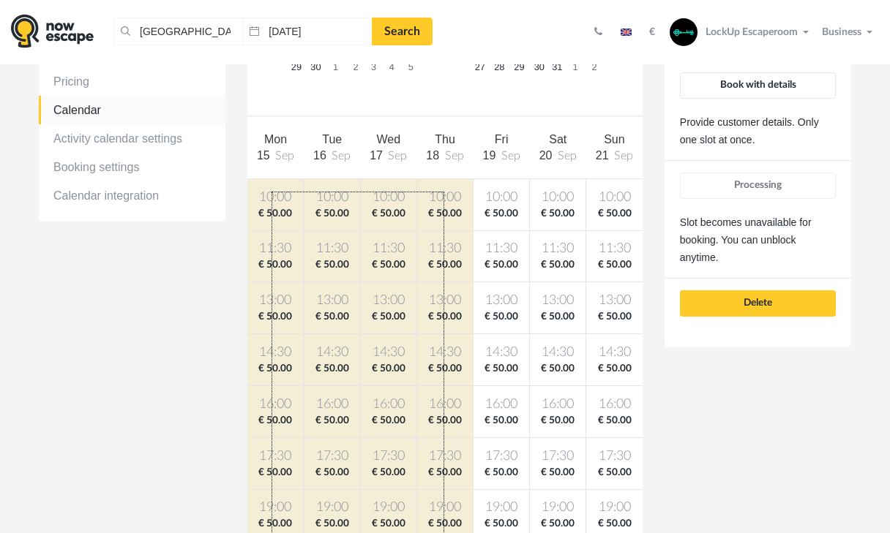
drag, startPoint x: 318, startPoint y: 199, endPoint x: 445, endPoint y: 579, distance: 400.2
click at [445, 533] on html "[GEOGRAPHIC_DATA], [GEOGRAPHIC_DATA] Clear all [GEOGRAPHIC_DATA], [GEOGRAPHIC_D…" at bounding box center [445, 541] width 890 height 1604
